Goal: Task Accomplishment & Management: Manage account settings

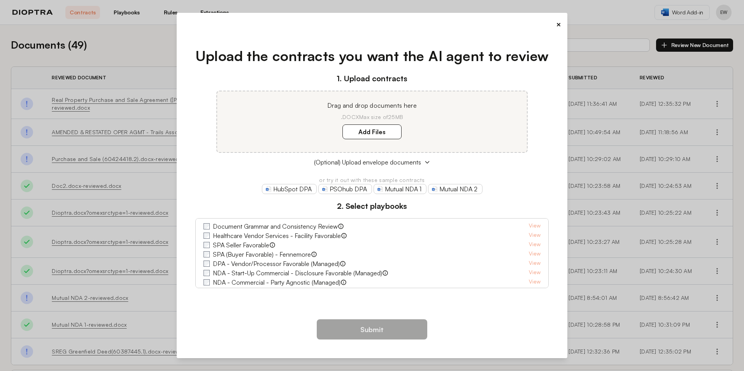
click at [558, 25] on button "×" at bounding box center [558, 24] width 5 height 11
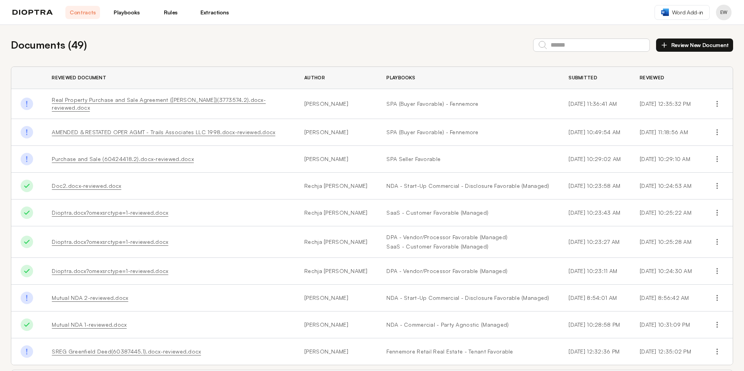
click at [732, 9] on header "Contracts Playbooks Rules Extractions Word Add-in EW" at bounding box center [372, 12] width 744 height 25
click at [728, 11] on button "Profile menu" at bounding box center [724, 13] width 16 height 16
click at [682, 32] on button "Profile" at bounding box center [694, 32] width 74 height 14
